Goal: Task Accomplishment & Management: Manage account settings

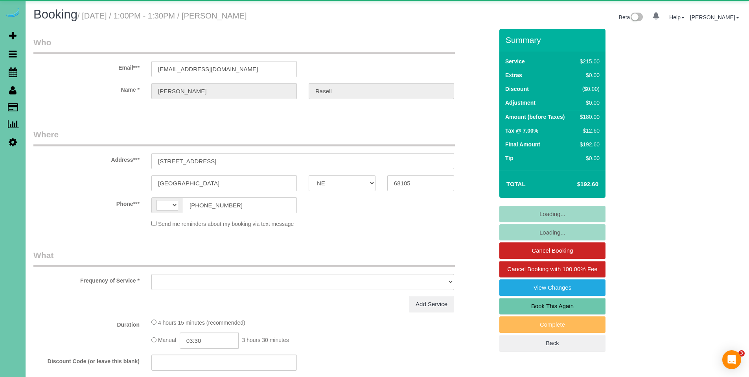
select select "NE"
select select "string:[GEOGRAPHIC_DATA]"
select select "object:744"
select select "string:fspay-1916bd34-bb61-4647-87e8-70c3cde85f78"
select select "number:37"
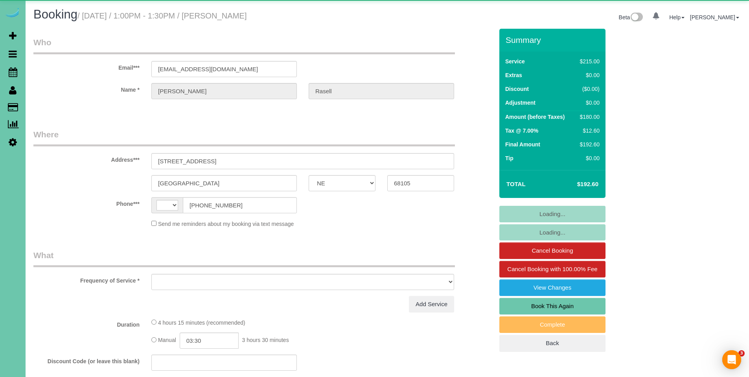
select select "number:41"
select select "NE"
select select "object:690"
select select "number:37"
select select "number:41"
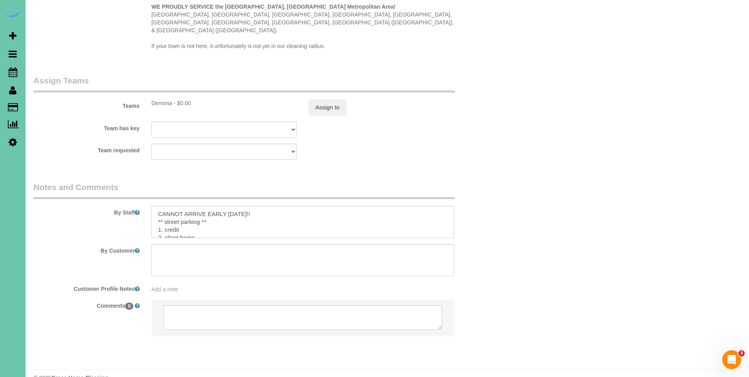
scroll to position [807, 0]
drag, startPoint x: 261, startPoint y: 201, endPoint x: 141, endPoint y: 196, distance: 120.4
click at [141, 196] on div "By Staff" at bounding box center [264, 209] width 472 height 57
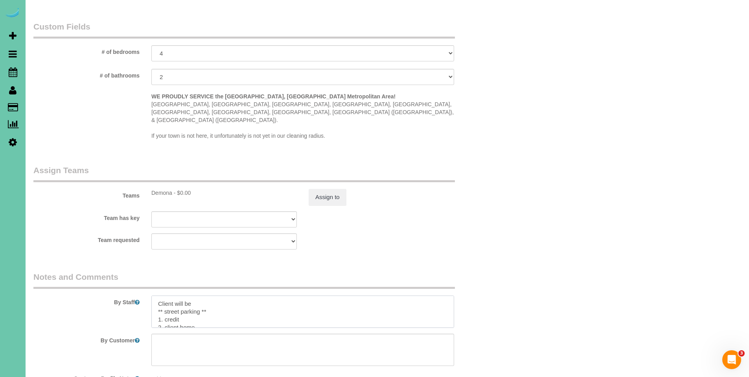
scroll to position [781, 0]
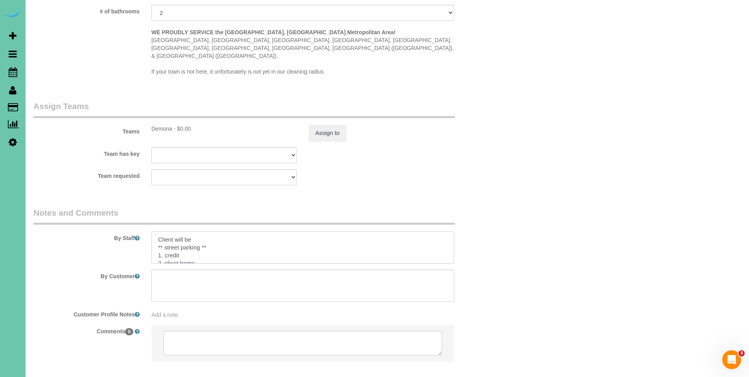
click at [252, 231] on textarea at bounding box center [302, 247] width 303 height 32
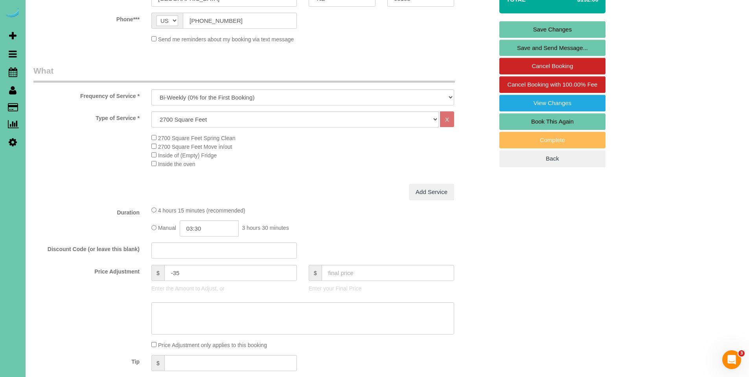
scroll to position [49, 0]
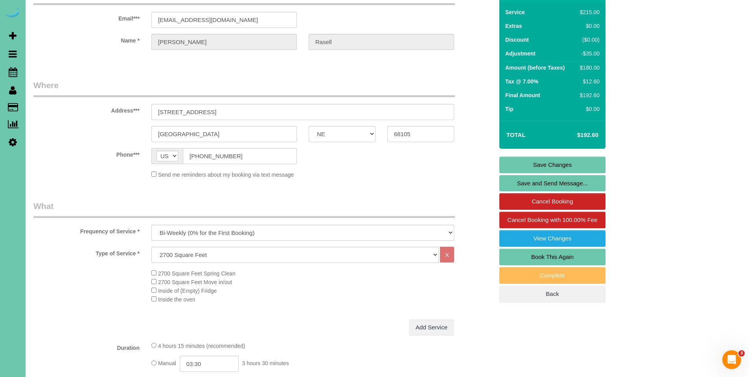
type textarea "Client will be available for you to go early [DATE]. ** street parking ** 1. cr…"
click at [557, 161] on link "Save Changes" at bounding box center [552, 164] width 106 height 17
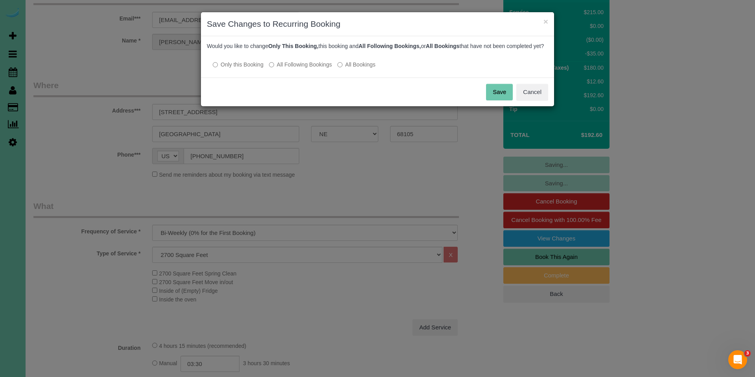
click at [497, 99] on button "Save" at bounding box center [499, 92] width 27 height 17
